Goal: Transaction & Acquisition: Purchase product/service

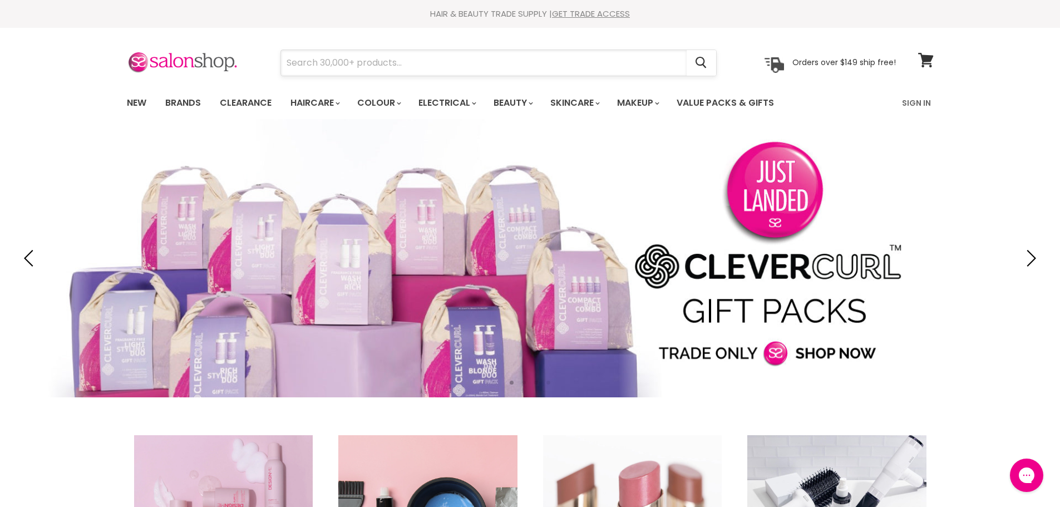
click at [441, 64] on input "Search" at bounding box center [484, 63] width 406 height 26
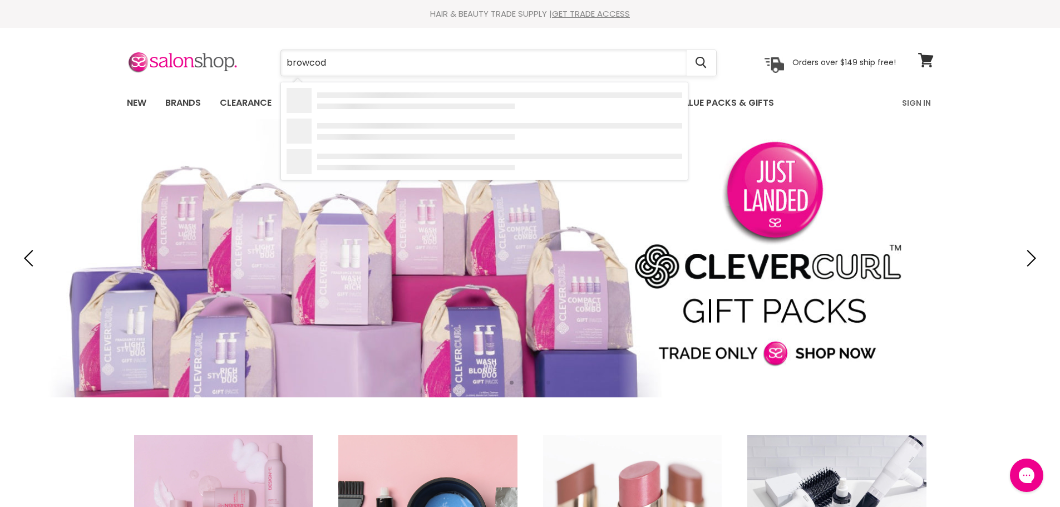
type input "browcode"
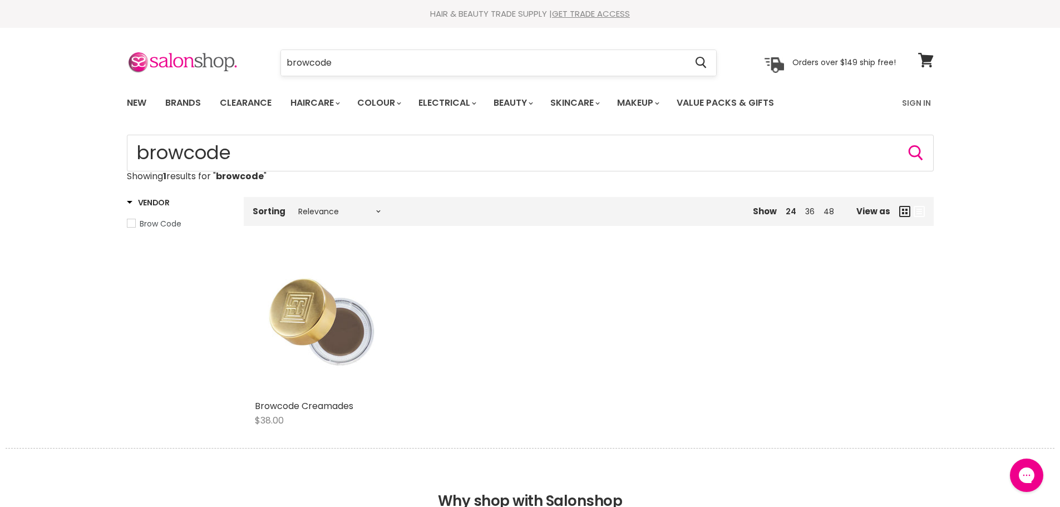
click at [353, 70] on input "browcode" at bounding box center [484, 63] width 406 height 26
type input "brow code"
click button "Cancel" at bounding box center [0, 0] width 0 height 0
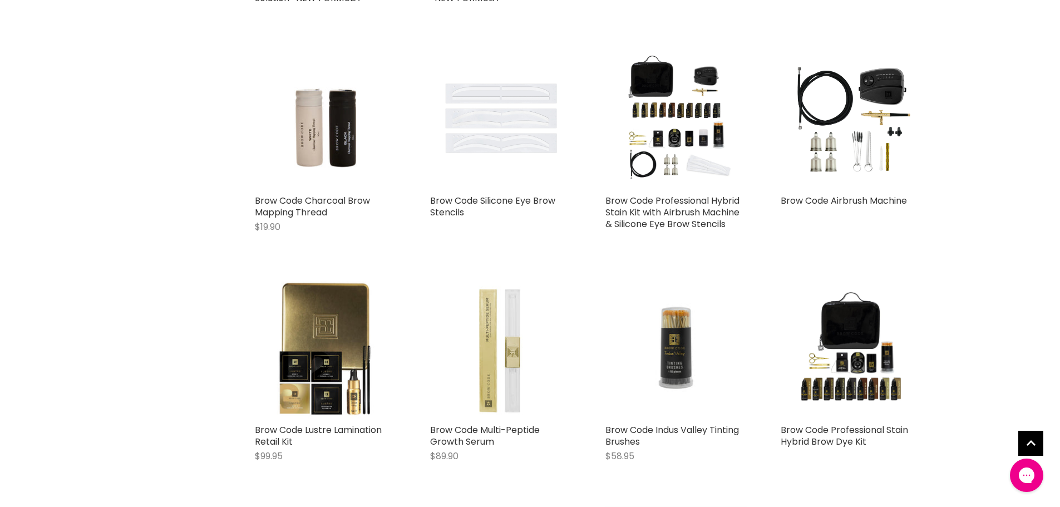
scroll to position [1112, 0]
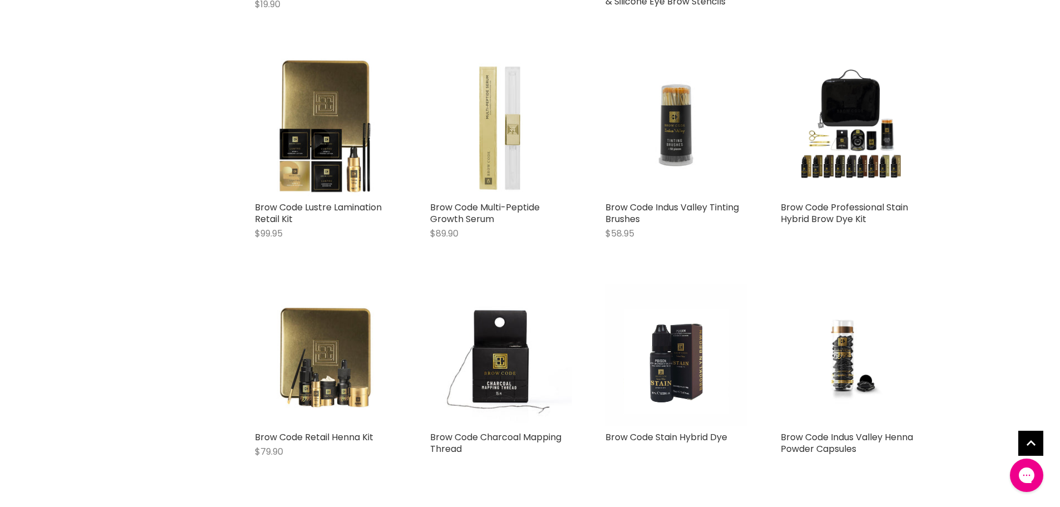
type input "brow* code*"
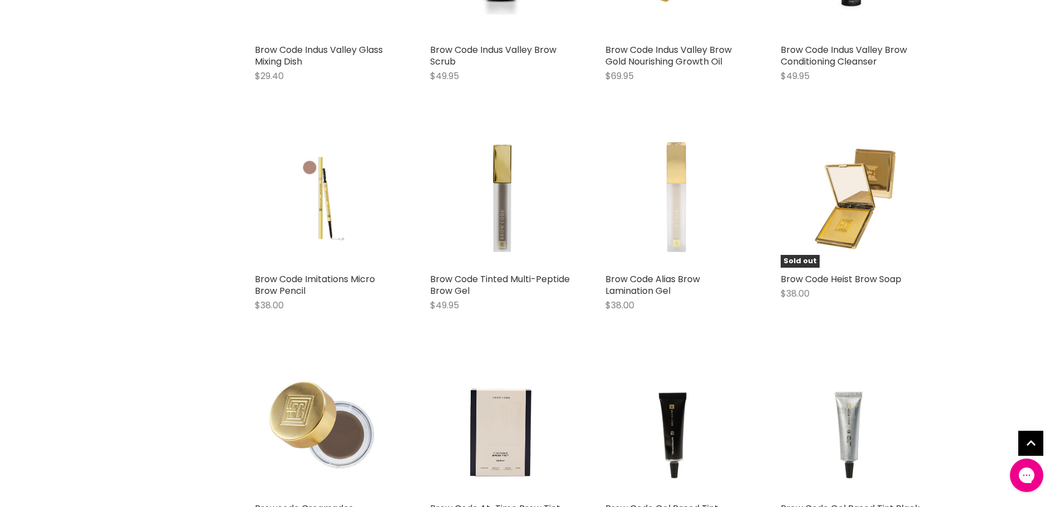
scroll to position [2169, 0]
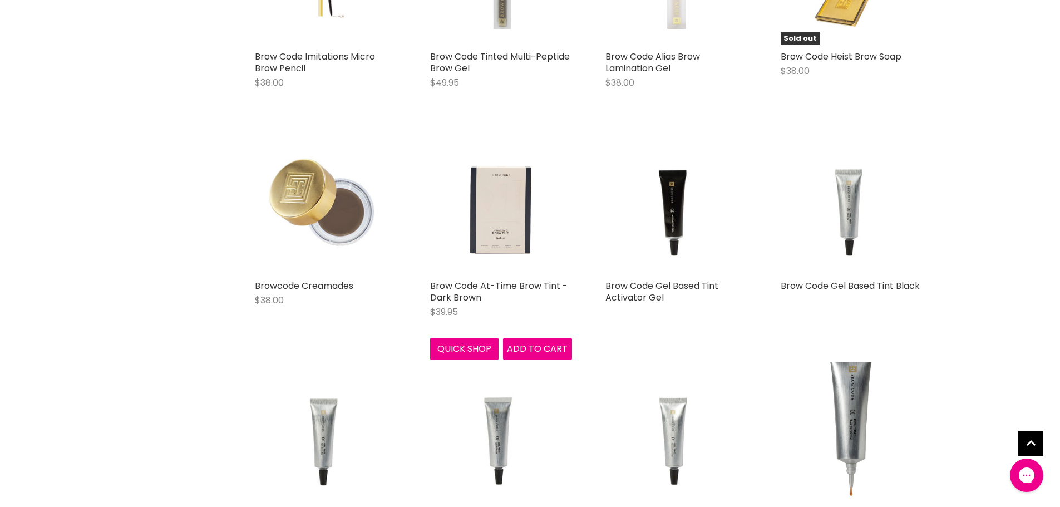
click at [487, 236] on img "Main content" at bounding box center [501, 203] width 142 height 142
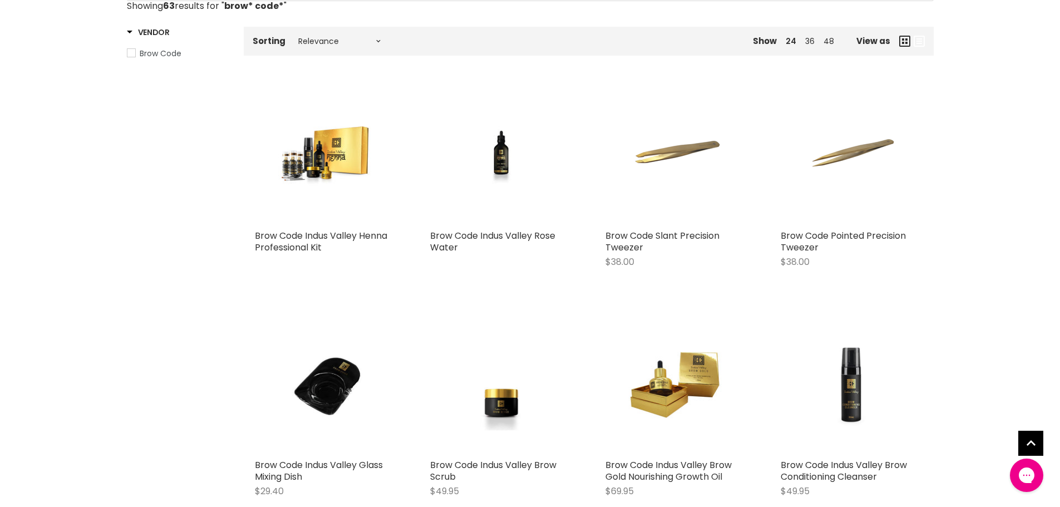
scroll to position [29, 0]
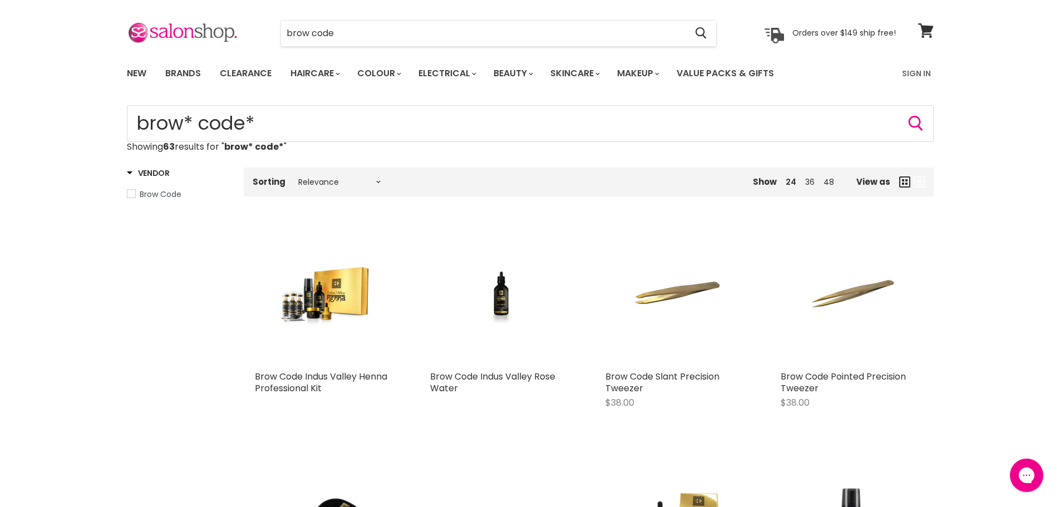
type input "brow* code*"
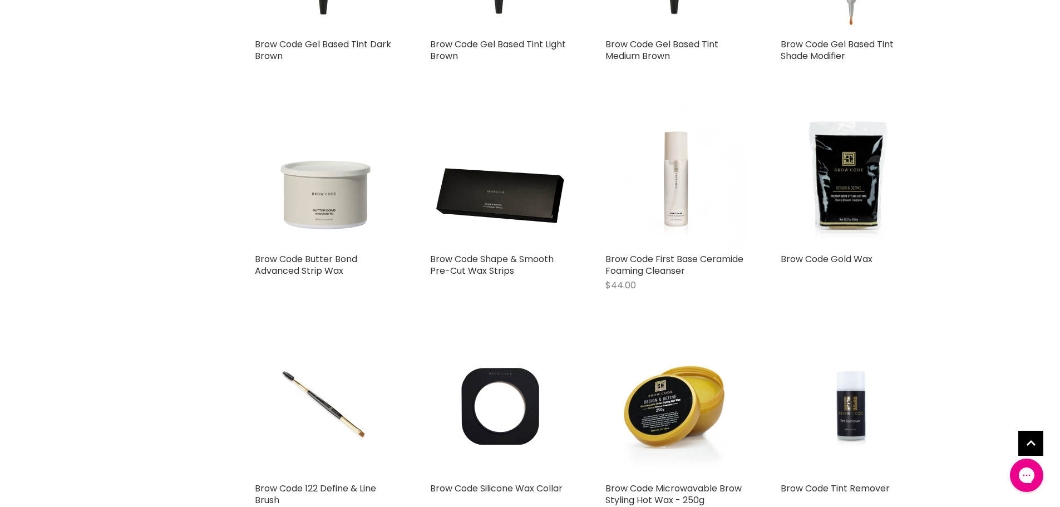
scroll to position [1279, 0]
